Goal: Task Accomplishment & Management: Manage account settings

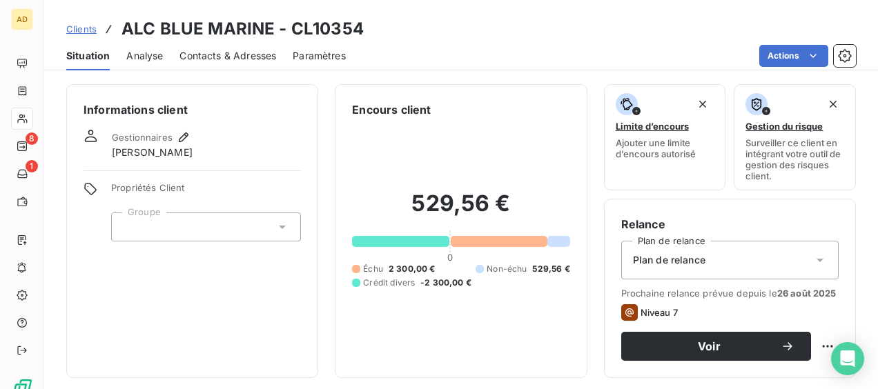
scroll to position [1243, 0]
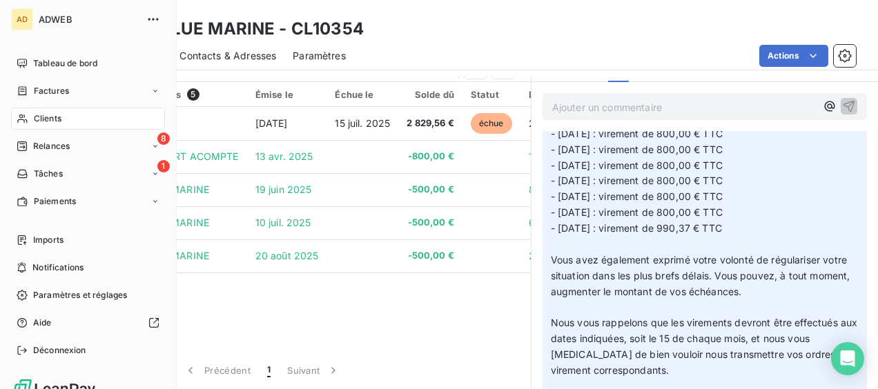
click at [50, 118] on span "Clients" at bounding box center [48, 119] width 28 height 12
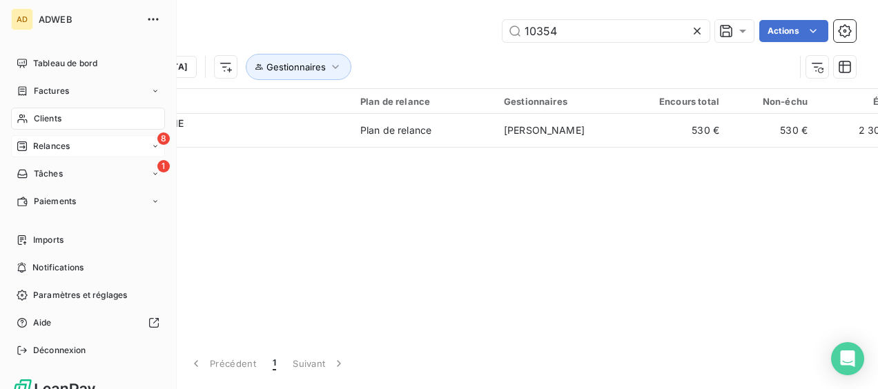
click at [91, 137] on div "8 Relances" at bounding box center [88, 146] width 154 height 22
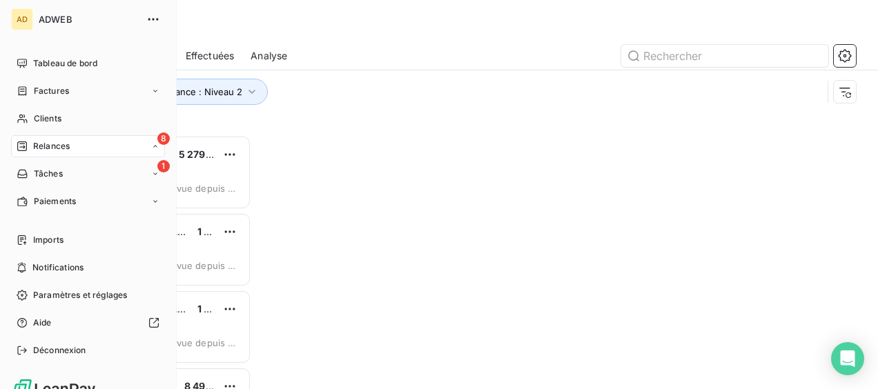
scroll to position [243, 174]
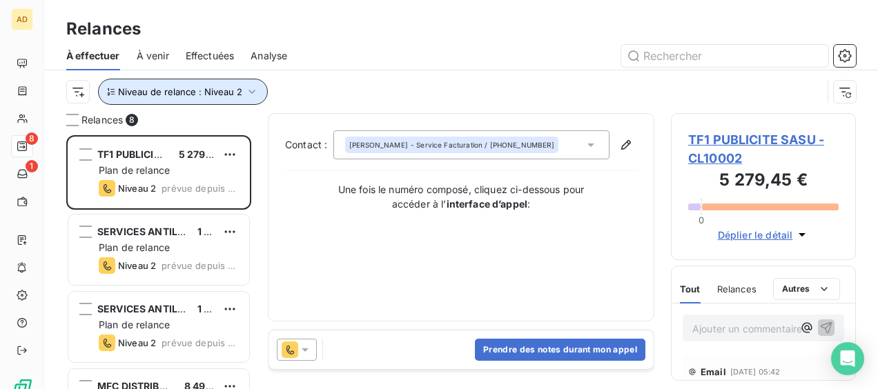
click at [252, 91] on icon "button" at bounding box center [252, 92] width 14 height 14
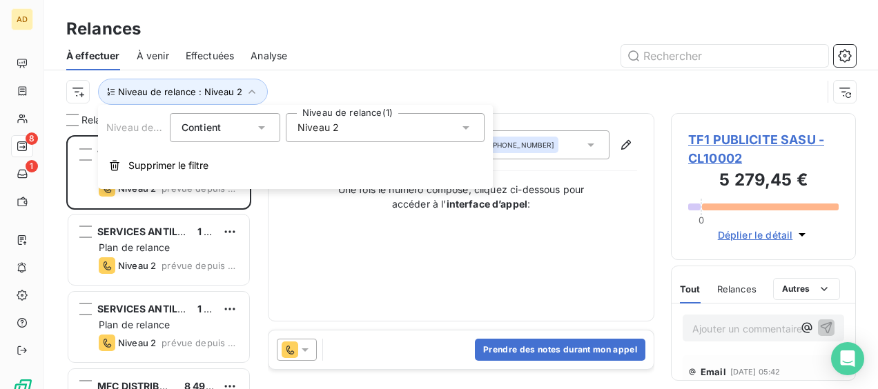
click at [363, 122] on div "Niveau 2" at bounding box center [385, 127] width 199 height 29
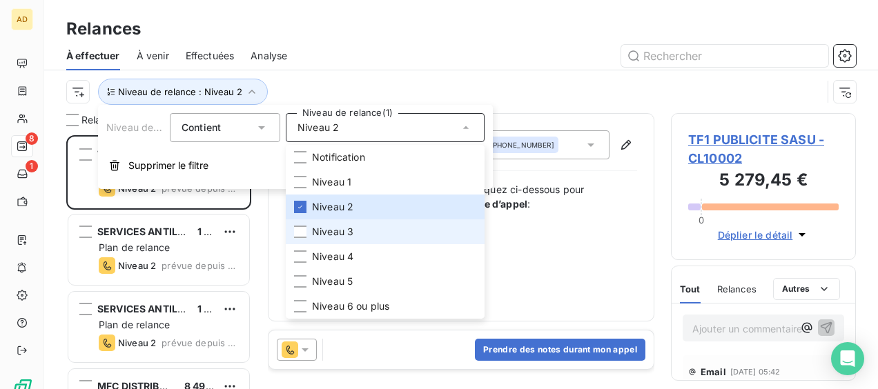
click at [339, 232] on span "Niveau 3" at bounding box center [332, 232] width 41 height 14
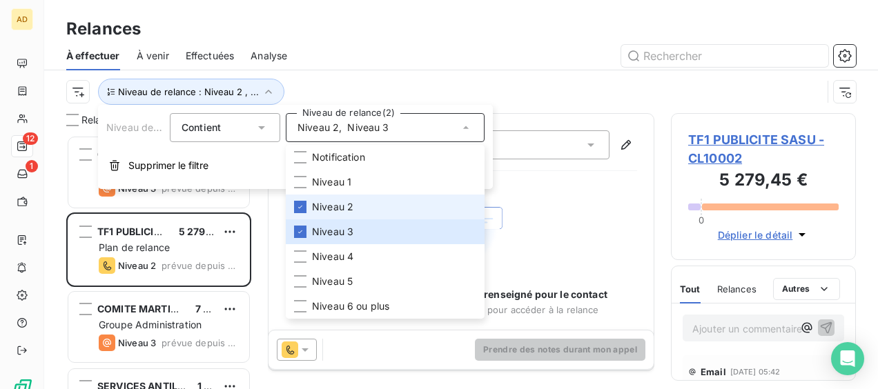
click at [342, 209] on span "Niveau 2" at bounding box center [332, 207] width 41 height 14
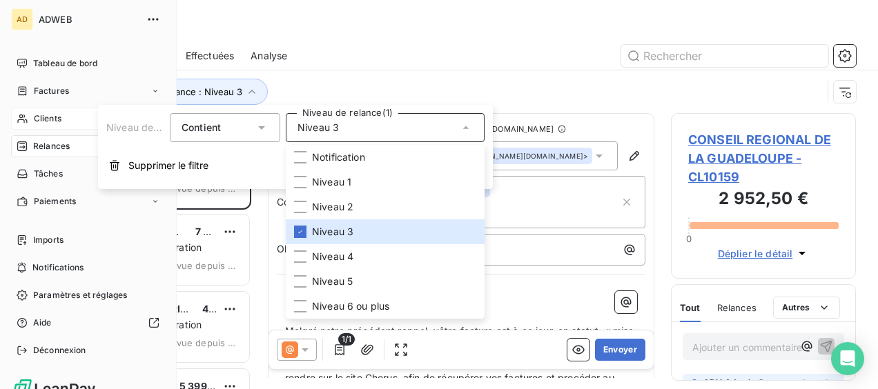
click at [66, 118] on div "Clients" at bounding box center [88, 119] width 154 height 22
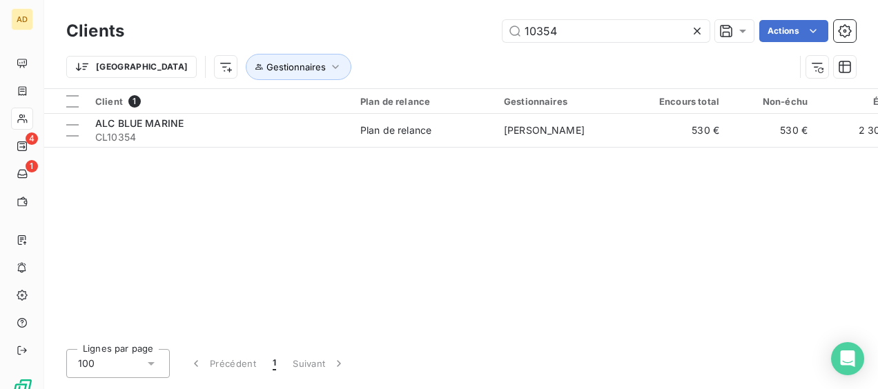
drag, startPoint x: 555, startPoint y: 20, endPoint x: 477, endPoint y: 19, distance: 77.4
click at [477, 19] on div "Clients 10354 Actions" at bounding box center [461, 31] width 790 height 29
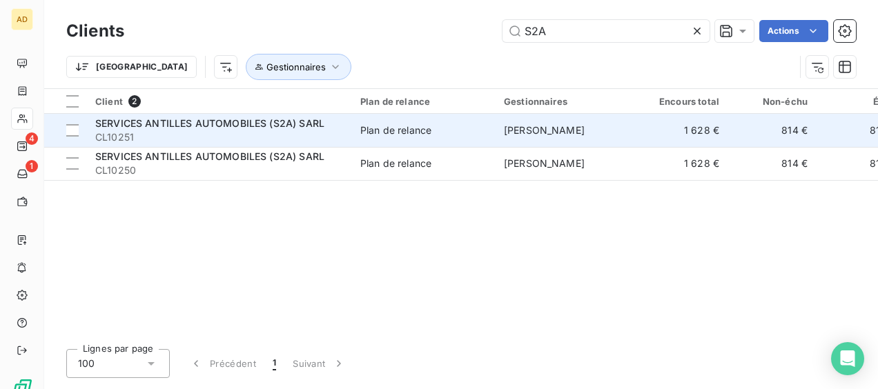
type input "S2A"
click at [210, 142] on span "CL10251" at bounding box center [219, 138] width 249 height 14
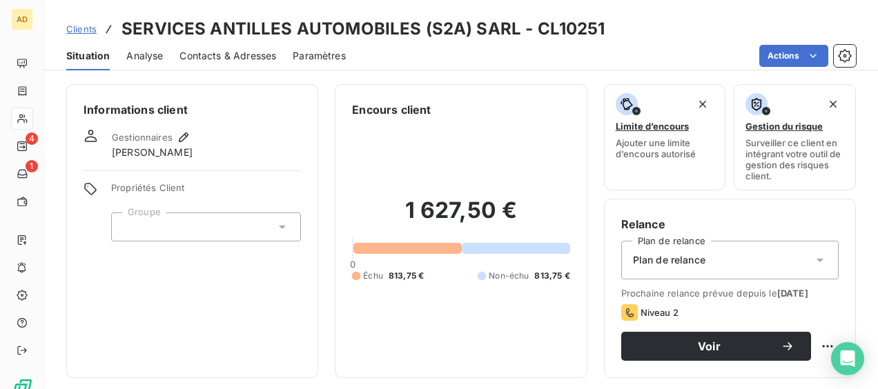
click at [263, 55] on span "Contacts & Adresses" at bounding box center [228, 56] width 97 height 14
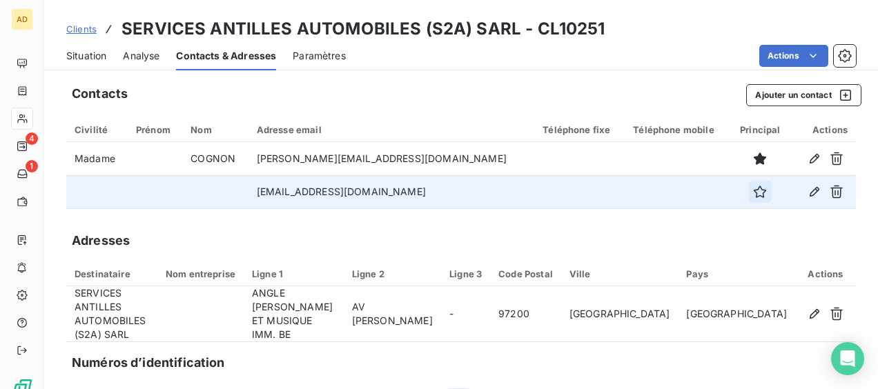
click at [754, 194] on icon "button" at bounding box center [760, 192] width 12 height 12
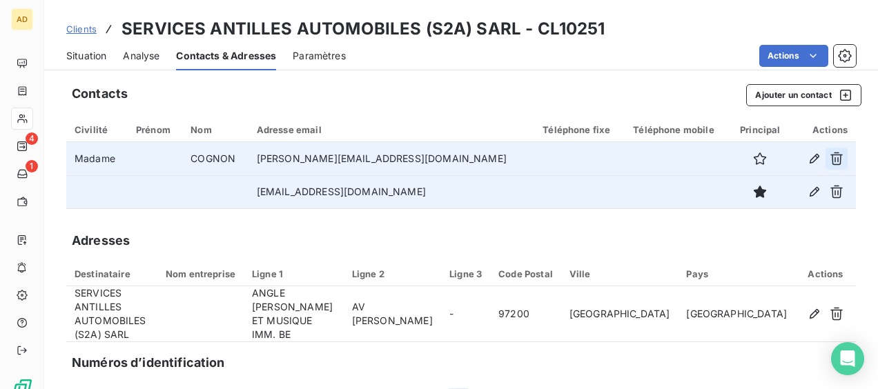
click at [830, 157] on icon "button" at bounding box center [837, 159] width 14 height 14
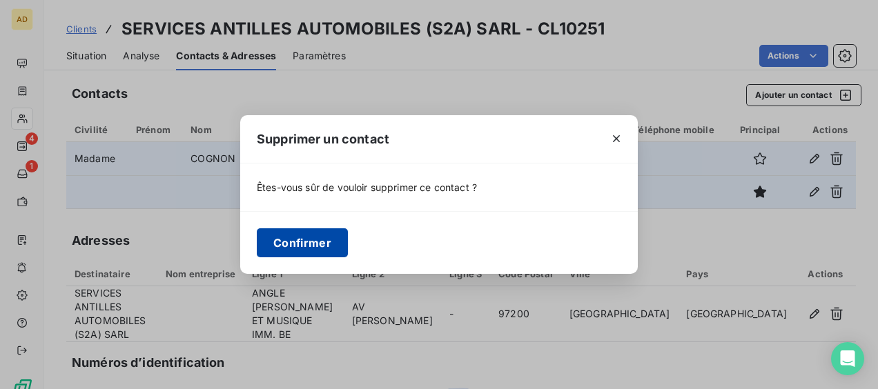
click at [314, 242] on button "Confirmer" at bounding box center [302, 243] width 91 height 29
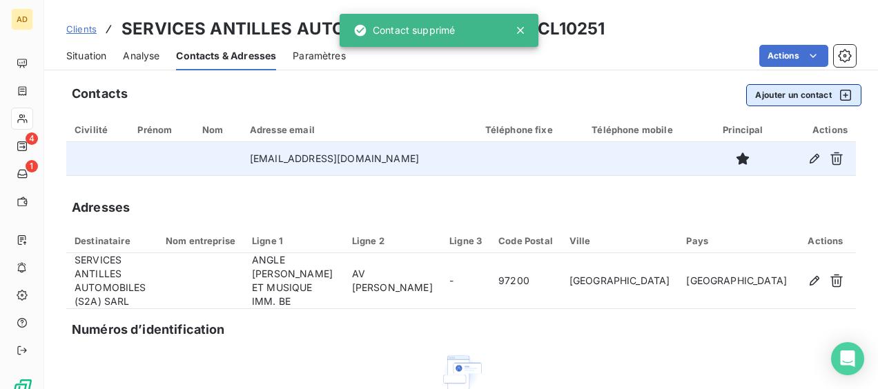
click at [747, 92] on button "Ajouter un contact" at bounding box center [804, 95] width 115 height 22
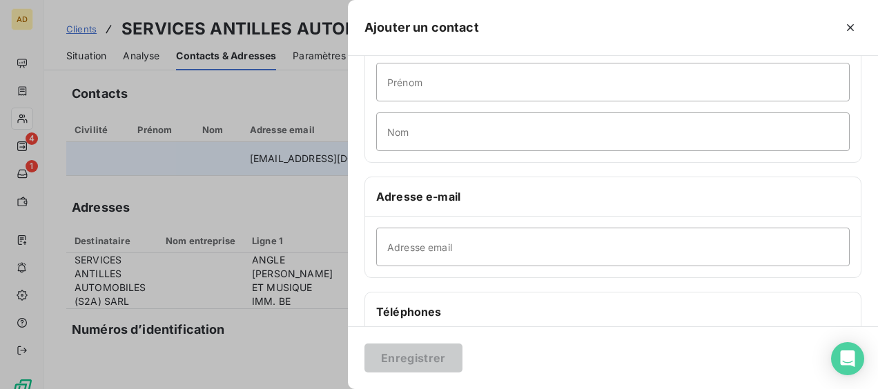
scroll to position [207, 0]
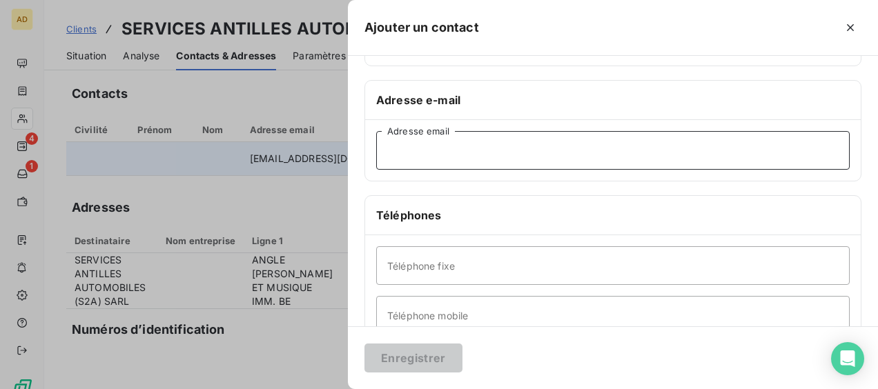
click at [464, 151] on input "Adresse email" at bounding box center [613, 150] width 474 height 39
paste input "[EMAIL_ADDRESS][DOMAIN_NAME]"
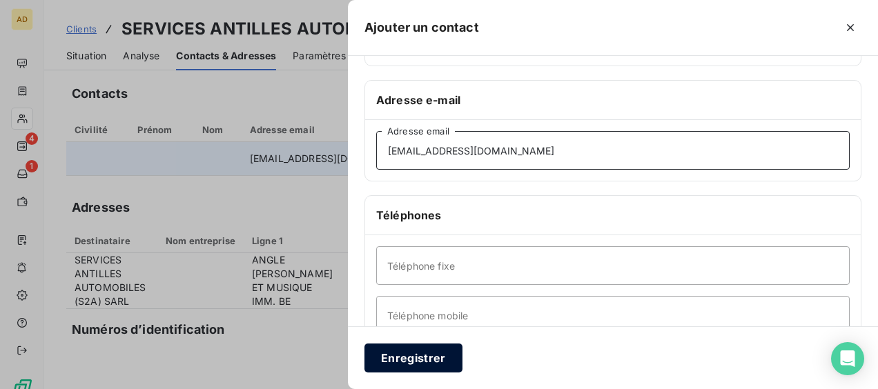
type input "[EMAIL_ADDRESS][DOMAIN_NAME]"
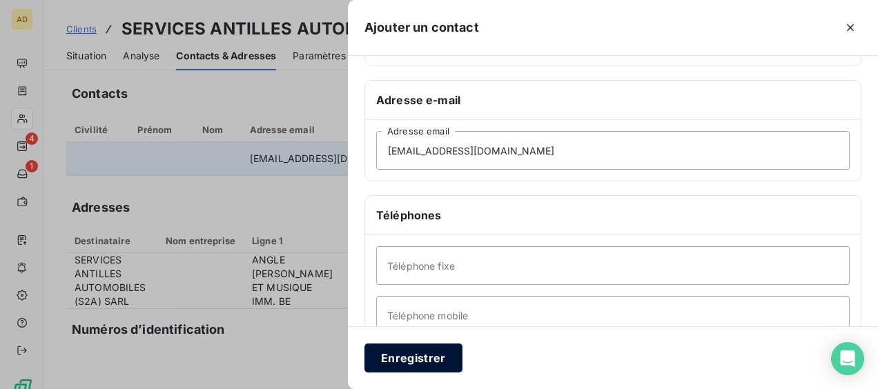
click at [423, 358] on button "Enregistrer" at bounding box center [414, 358] width 98 height 29
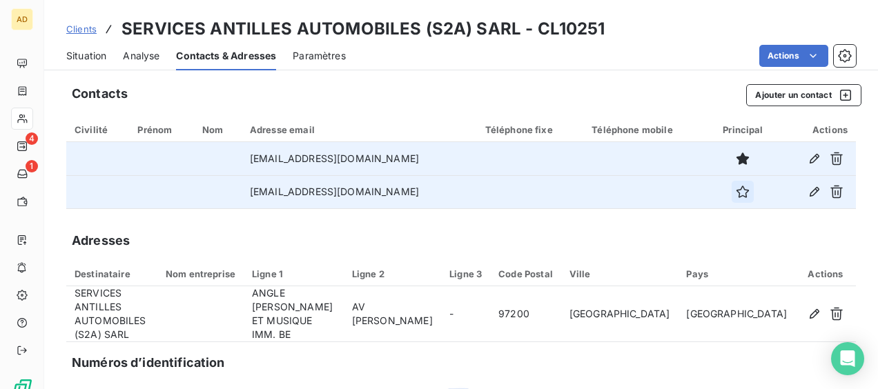
click at [735, 197] on button "button" at bounding box center [743, 192] width 22 height 22
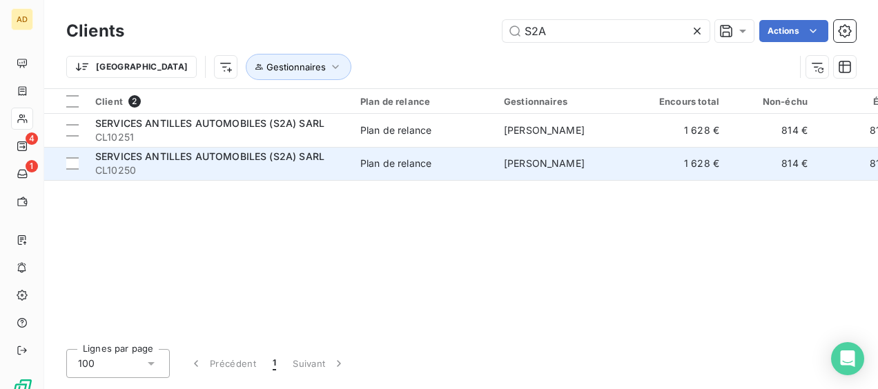
click at [471, 170] on span "Plan de relance" at bounding box center [423, 164] width 127 height 14
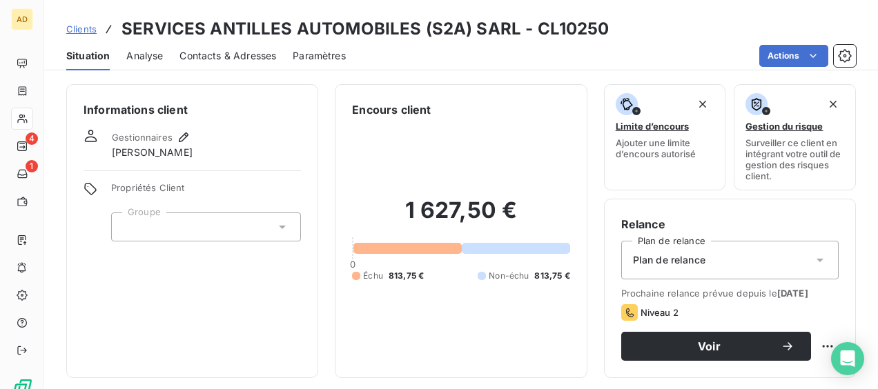
click at [222, 55] on span "Contacts & Adresses" at bounding box center [228, 56] width 97 height 14
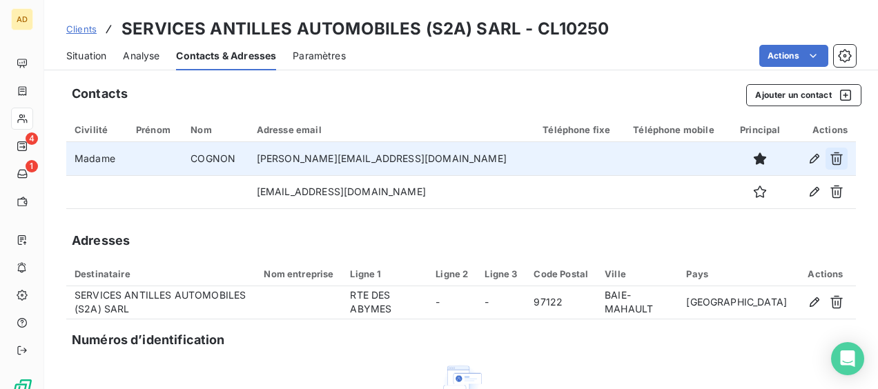
click at [831, 158] on icon "button" at bounding box center [837, 159] width 12 height 13
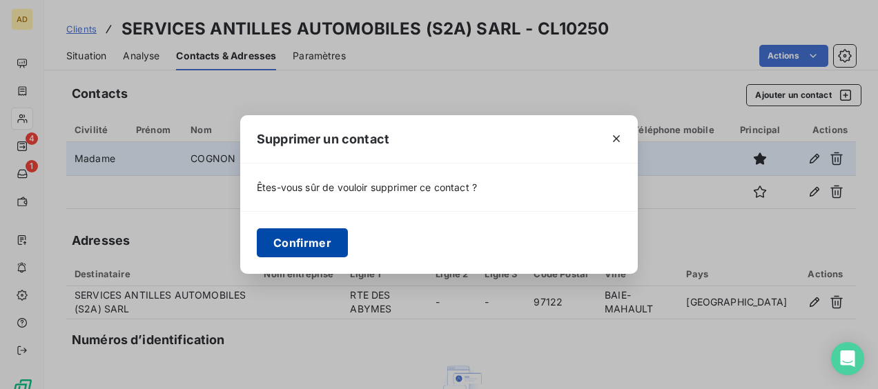
click at [325, 242] on button "Confirmer" at bounding box center [302, 243] width 91 height 29
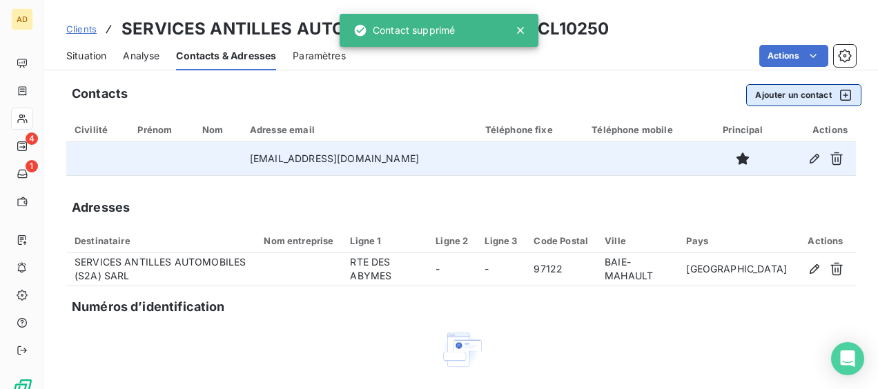
click at [772, 95] on button "Ajouter un contact" at bounding box center [804, 95] width 115 height 22
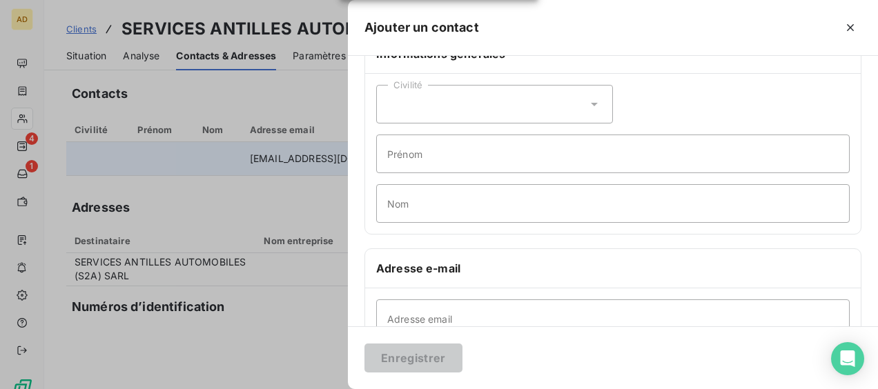
scroll to position [69, 0]
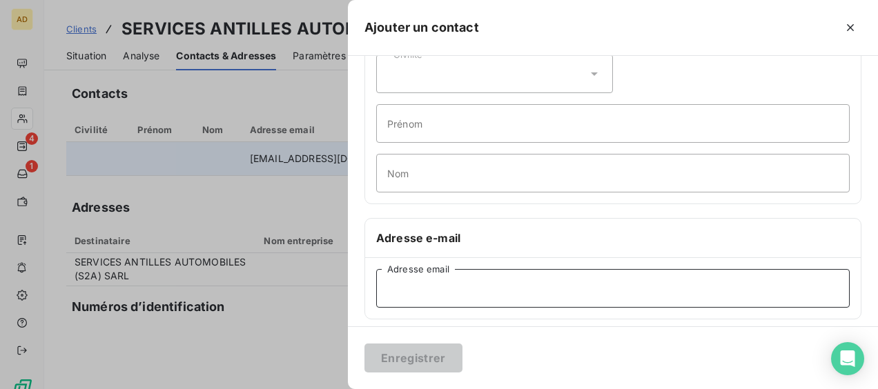
click at [429, 289] on input "Adresse email" at bounding box center [613, 288] width 474 height 39
paste input "[EMAIL_ADDRESS][DOMAIN_NAME]"
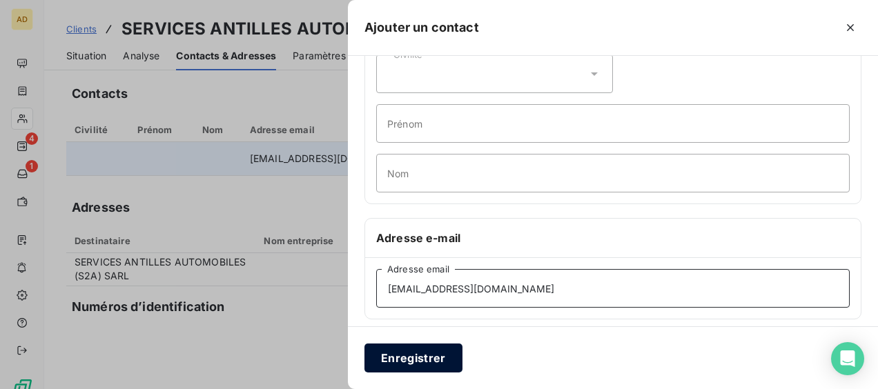
type input "[EMAIL_ADDRESS][DOMAIN_NAME]"
click at [421, 358] on button "Enregistrer" at bounding box center [414, 358] width 98 height 29
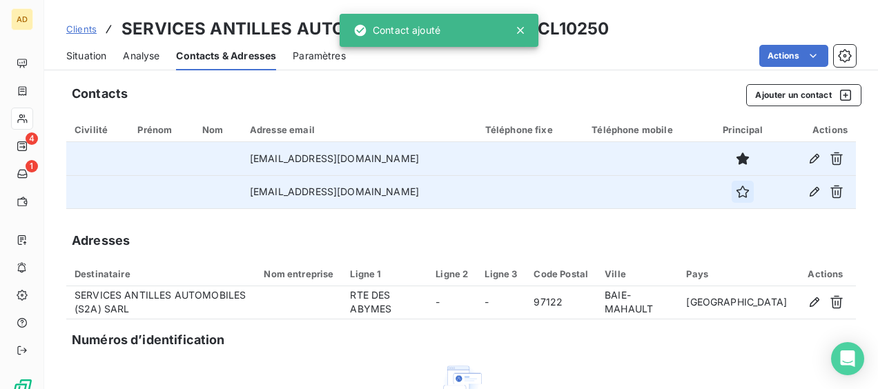
click at [736, 189] on icon "button" at bounding box center [743, 192] width 14 height 14
